Goal: Task Accomplishment & Management: Use online tool/utility

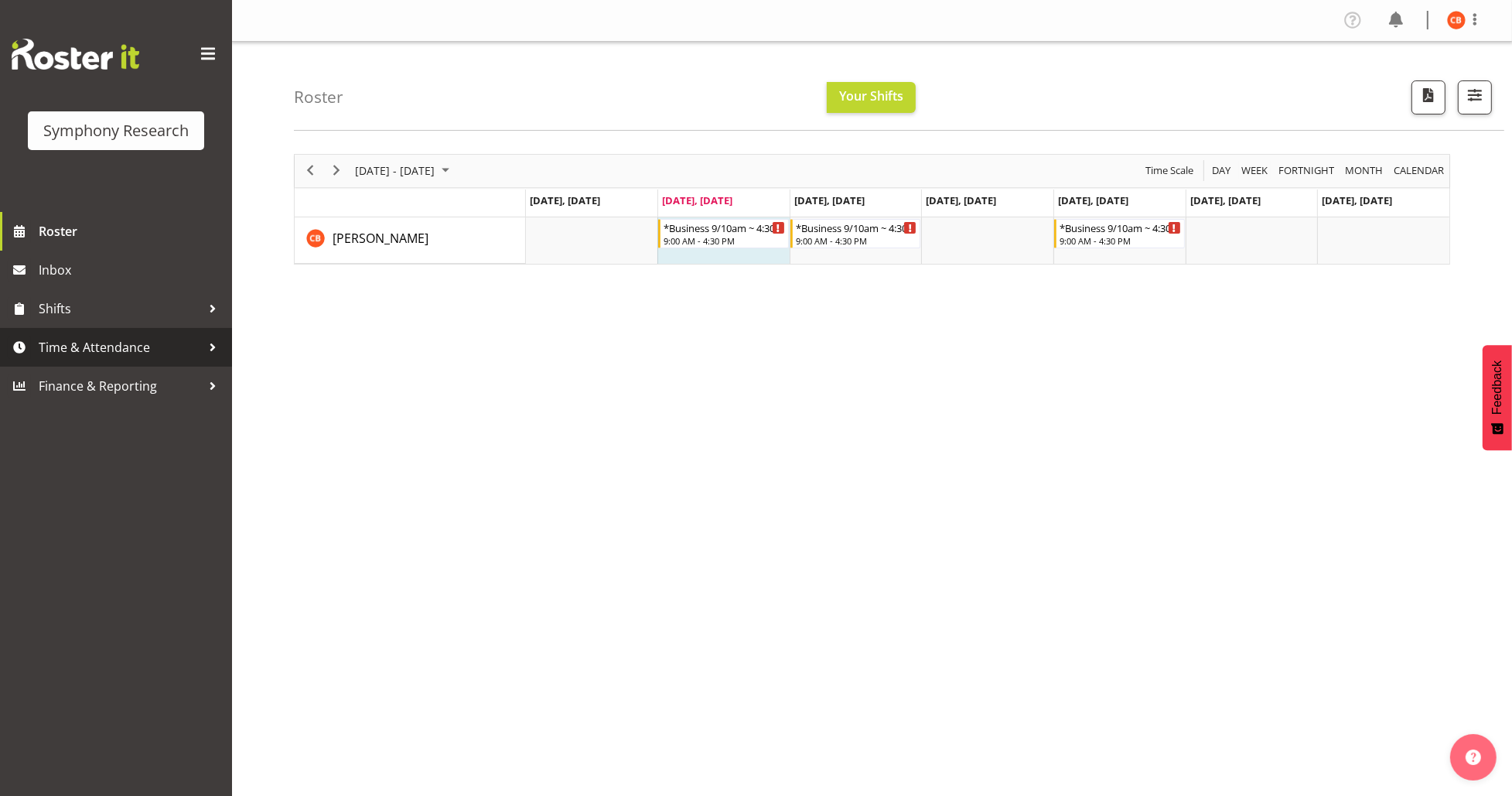
click at [94, 350] on span "Time & Attendance" at bounding box center [120, 348] width 163 height 24
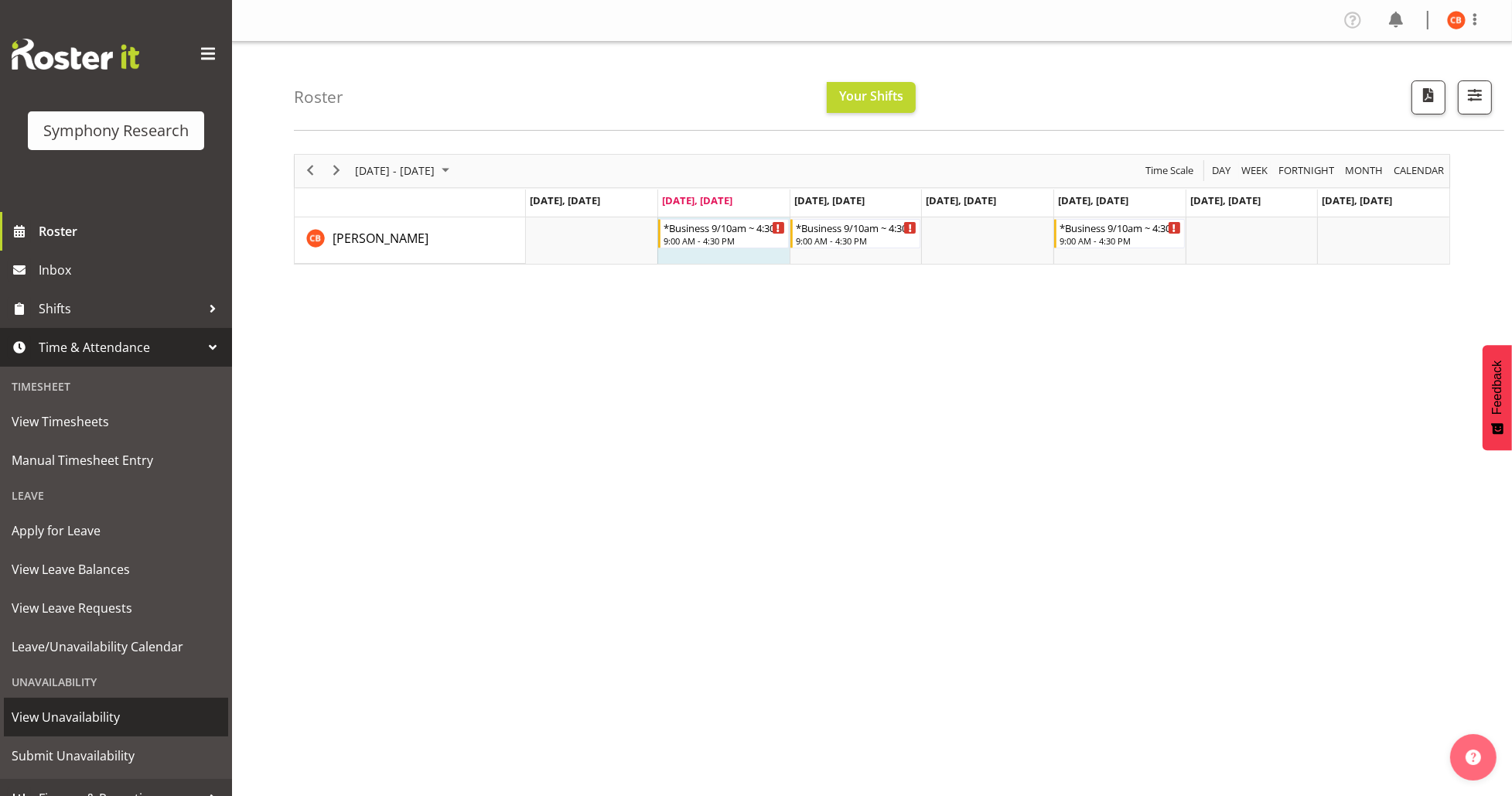
click at [97, 713] on span "View Unavailability" at bounding box center [116, 717] width 209 height 24
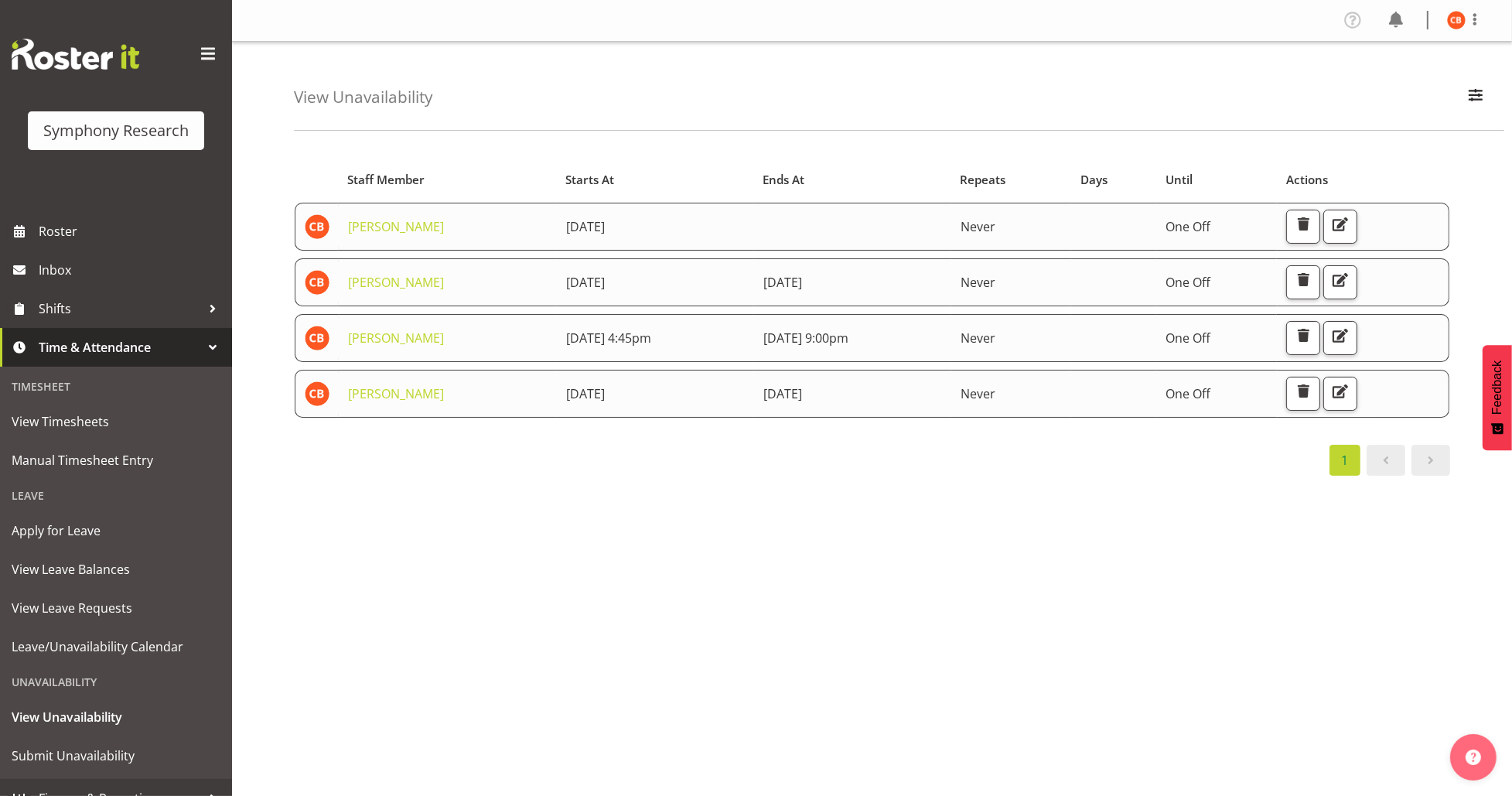
click at [981, 606] on div "Starts At Staff Member Starts At Ends At Repeats Days Until Actions [PERSON_NAM…" at bounding box center [903, 451] width 1219 height 619
